Goal: Find specific page/section: Find specific page/section

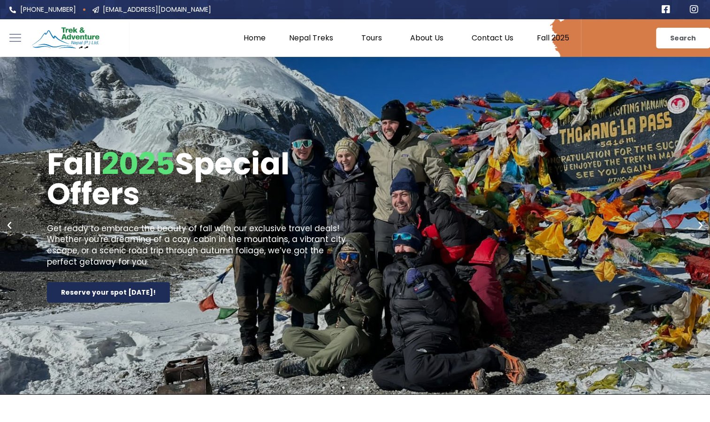
click at [318, 40] on e-page-transition at bounding box center [355, 211] width 710 height 422
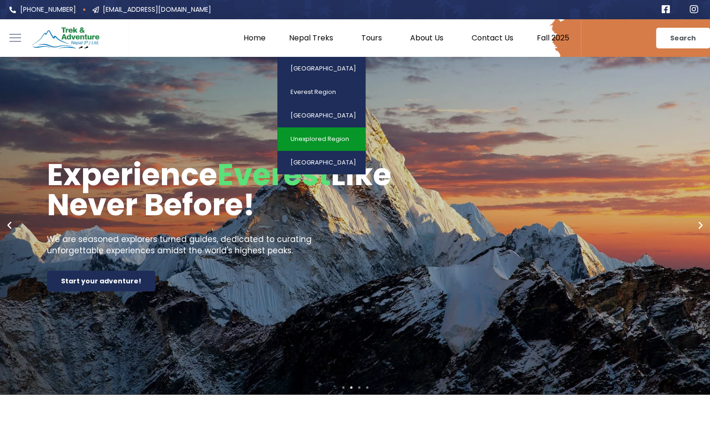
click at [325, 141] on link "Unexplored Region" at bounding box center [321, 138] width 88 height 23
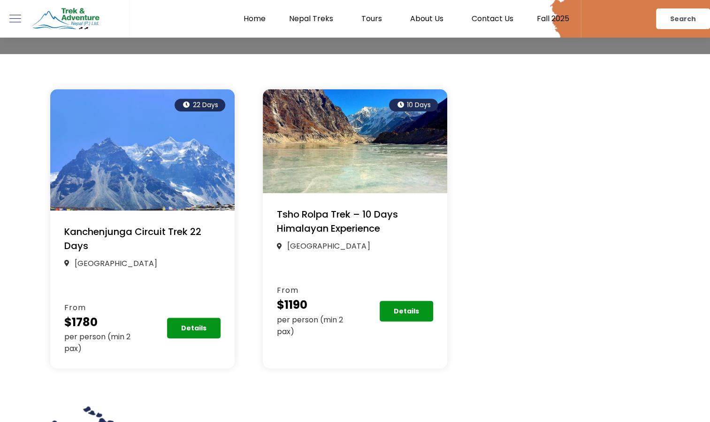
scroll to position [170, 0]
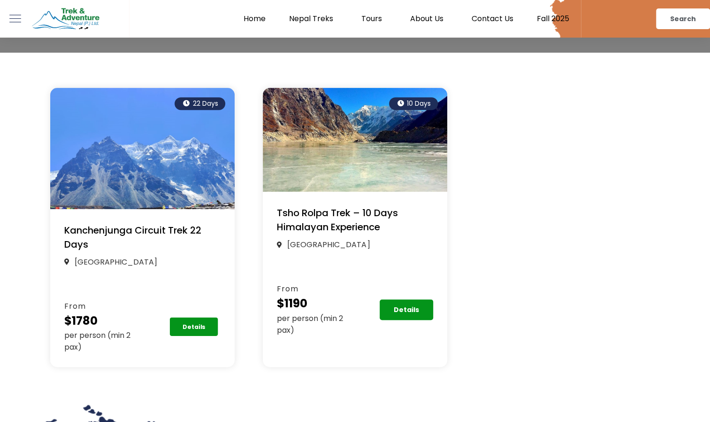
click at [183, 329] on link "Details" at bounding box center [194, 326] width 48 height 19
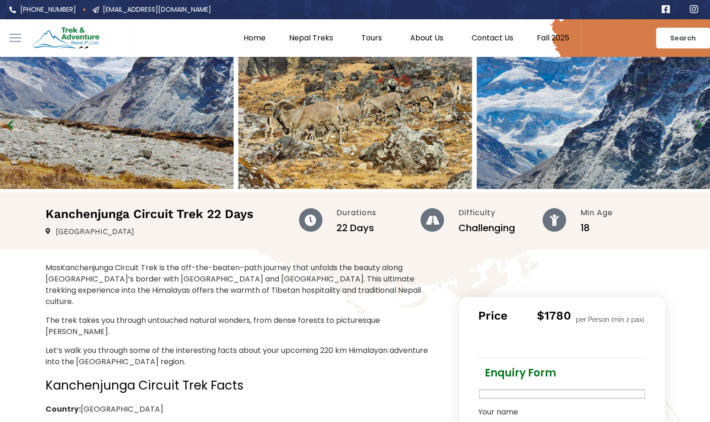
click at [587, 111] on img "2 / 12" at bounding box center [594, 123] width 234 height 132
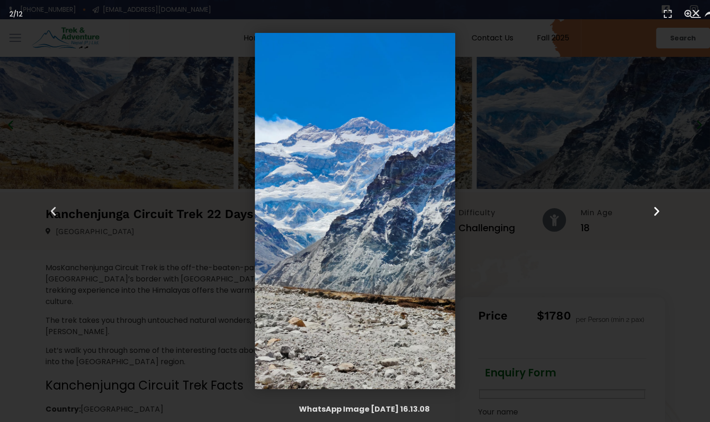
click at [648, 207] on div "Next" at bounding box center [657, 211] width 107 height 422
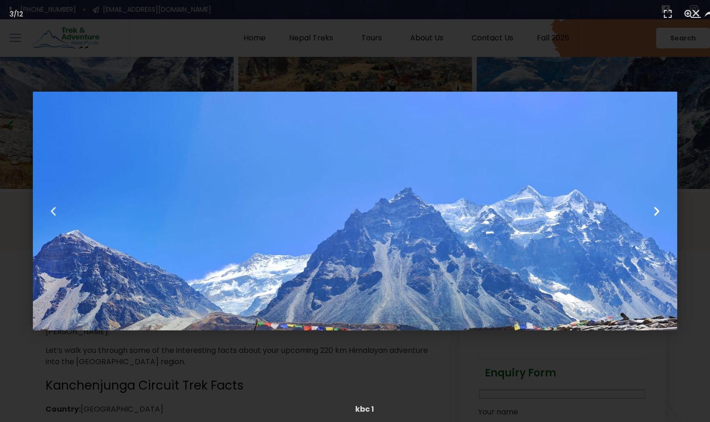
click at [648, 207] on div "Next" at bounding box center [657, 211] width 107 height 422
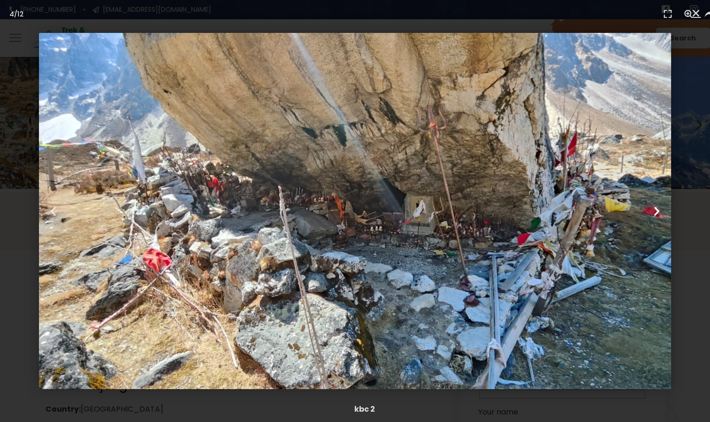
click at [648, 207] on div "Next" at bounding box center [657, 211] width 107 height 422
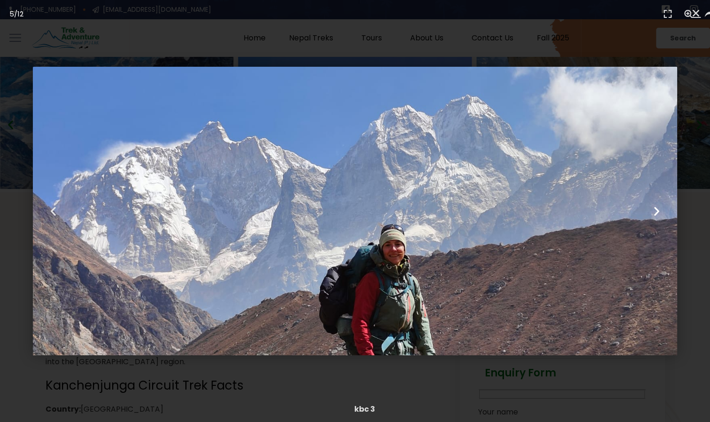
click at [648, 207] on div "Next" at bounding box center [657, 211] width 107 height 422
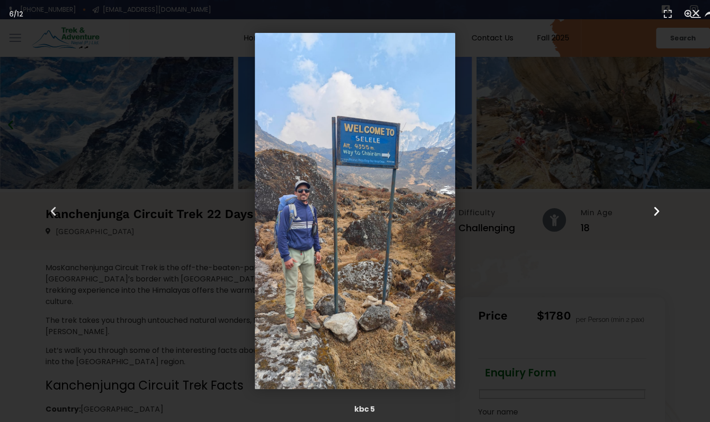
click at [648, 207] on div "Next" at bounding box center [657, 211] width 107 height 422
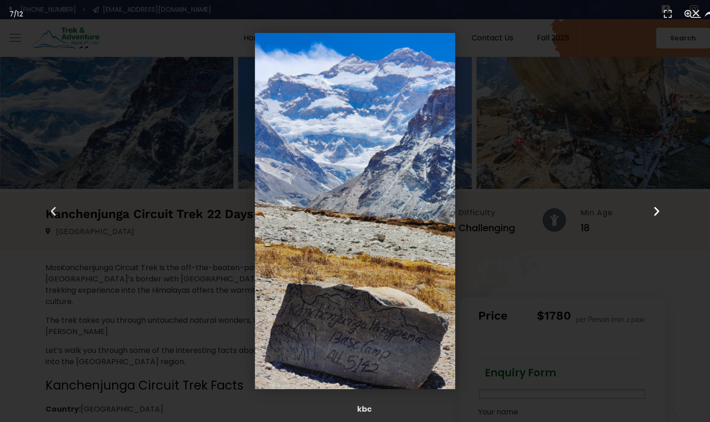
click at [648, 207] on div "Next" at bounding box center [657, 211] width 107 height 422
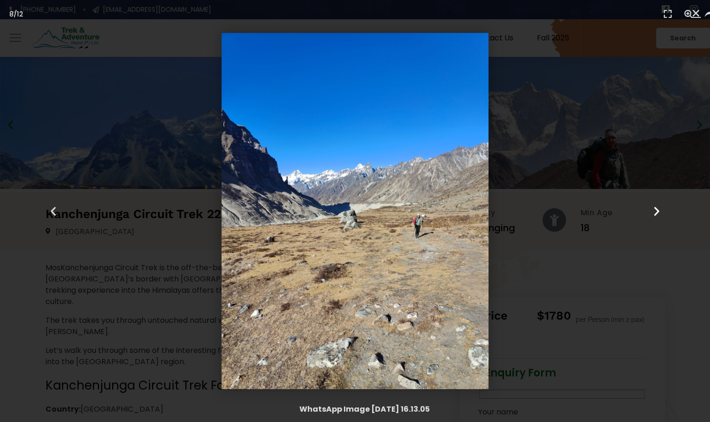
click at [648, 207] on div "Next" at bounding box center [657, 211] width 107 height 422
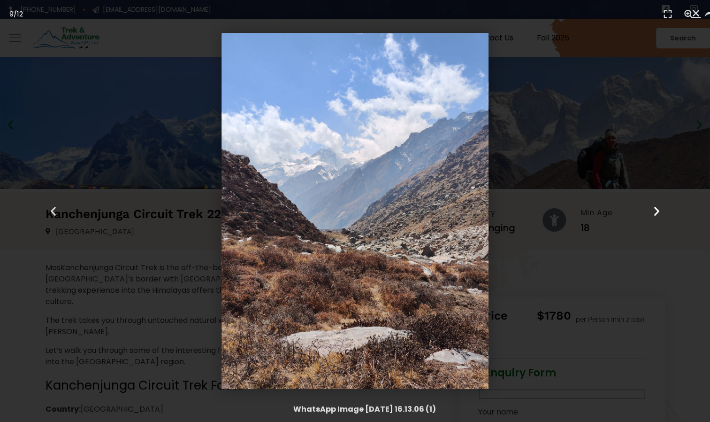
click at [648, 207] on div "Next" at bounding box center [657, 211] width 107 height 422
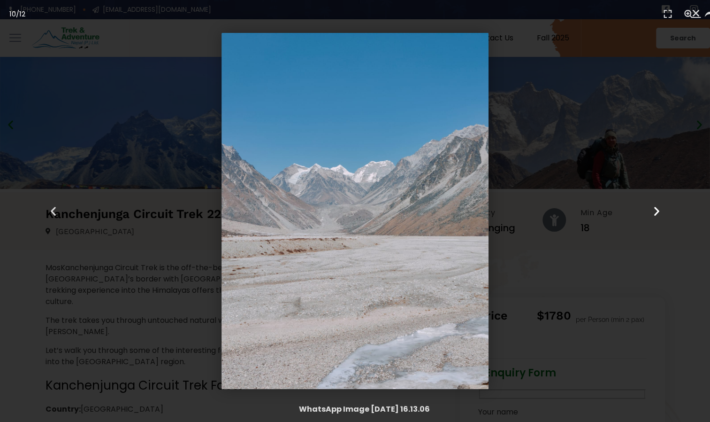
click at [648, 207] on div "Next" at bounding box center [657, 211] width 107 height 422
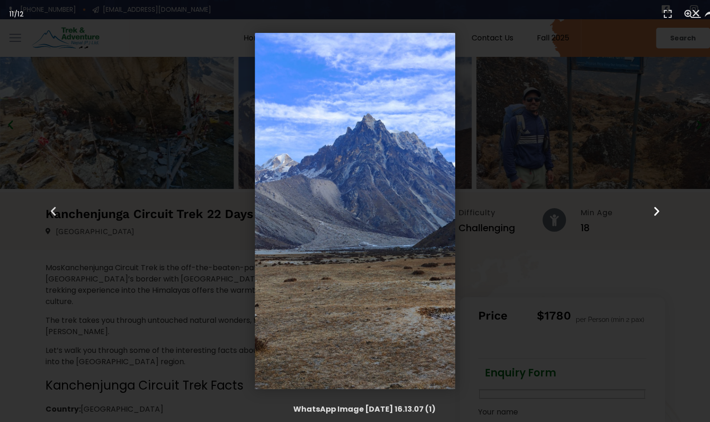
click at [648, 207] on div "Next" at bounding box center [657, 211] width 107 height 422
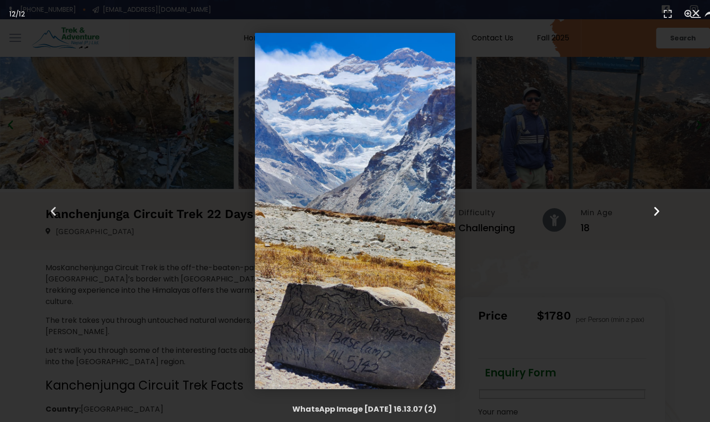
click at [648, 207] on div "Next" at bounding box center [657, 211] width 107 height 422
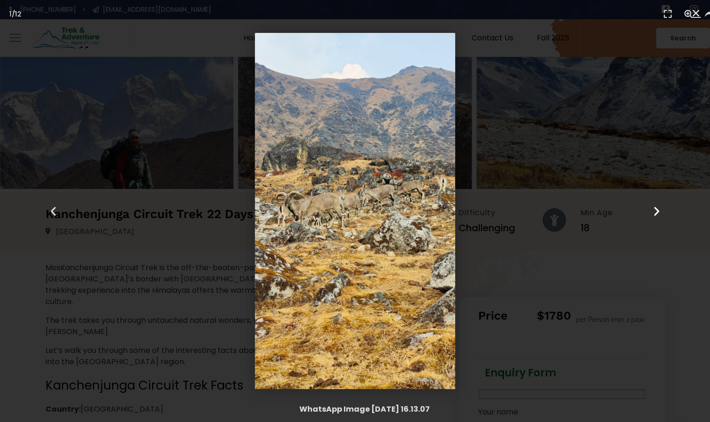
click at [648, 207] on div "Next" at bounding box center [657, 211] width 107 height 422
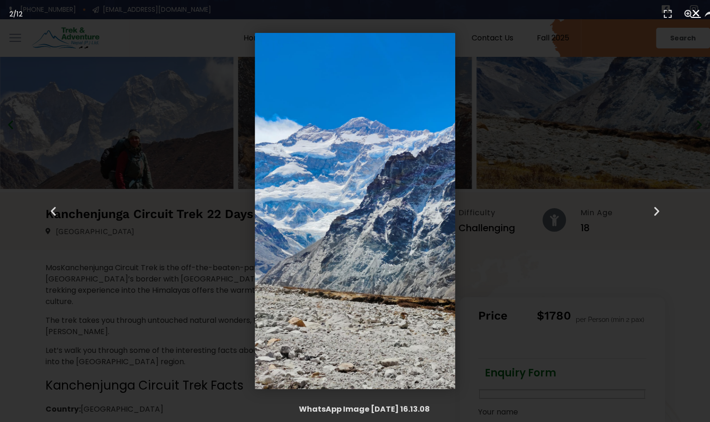
click at [697, 10] on icon "Close (Esc)" at bounding box center [696, 12] width 9 height 9
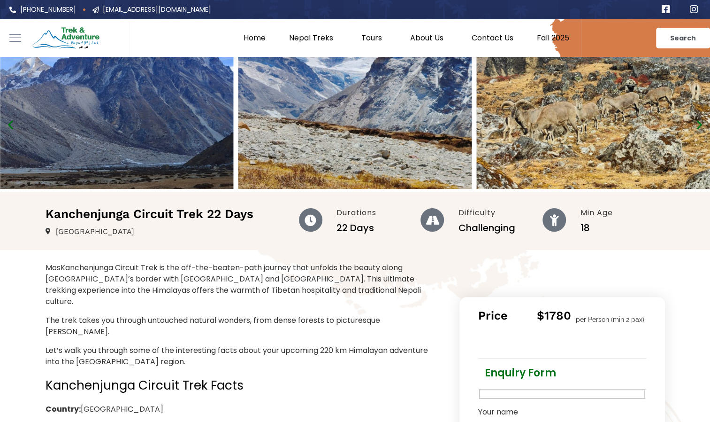
click at [319, 42] on link "Nepal Treks" at bounding box center [313, 37] width 72 height 9
click at [502, 33] on link "Contact Us" at bounding box center [492, 37] width 65 height 9
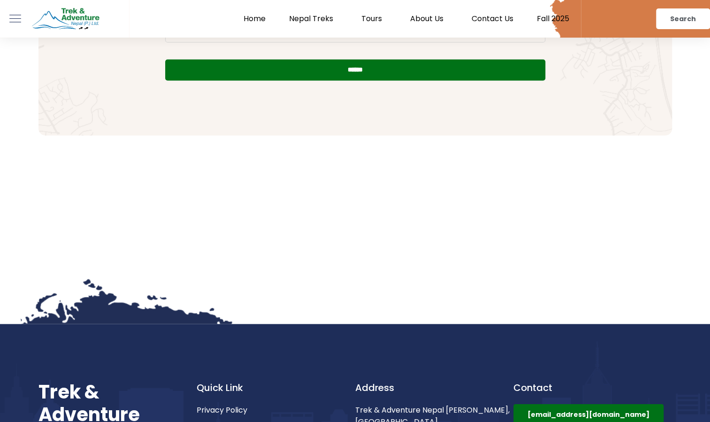
scroll to position [903, 0]
